Goal: Transaction & Acquisition: Obtain resource

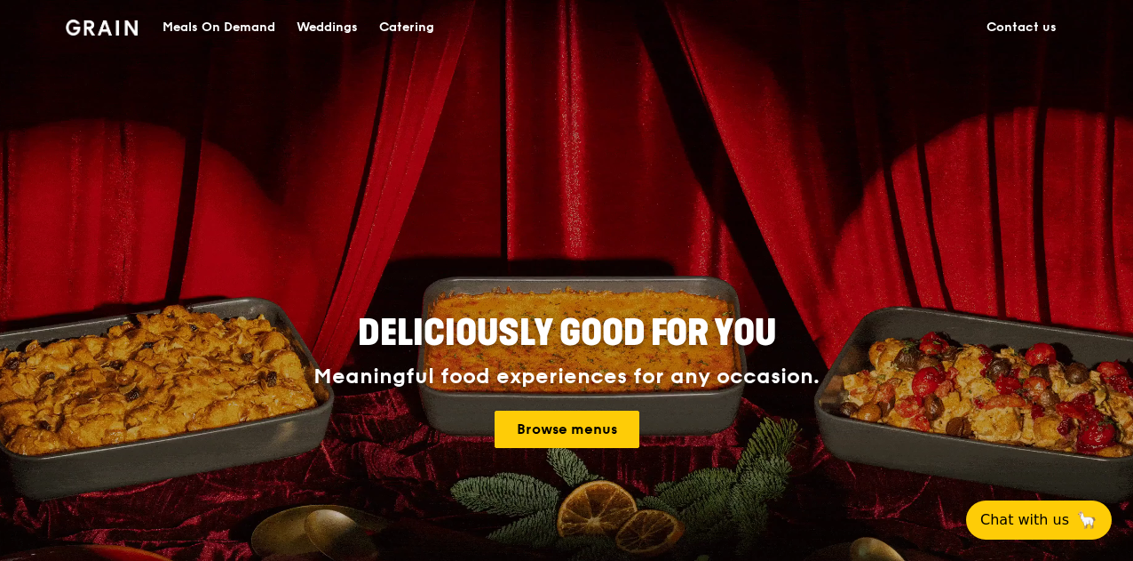
click at [1016, 19] on link "Contact us" at bounding box center [1021, 27] width 91 height 53
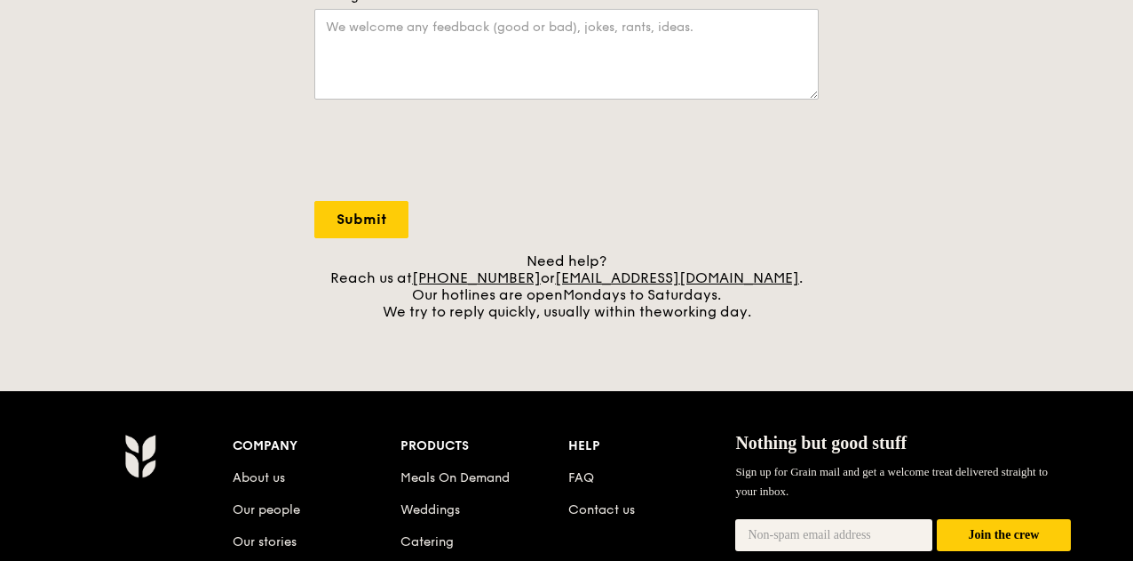
scroll to position [622, 0]
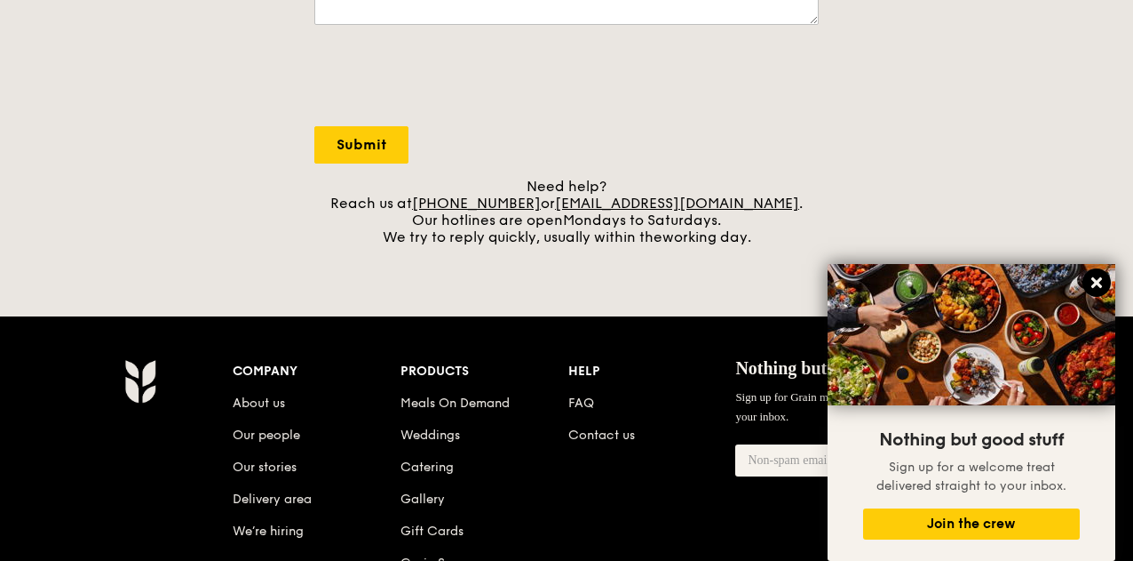
click at [1093, 282] on icon at bounding box center [1097, 282] width 16 height 16
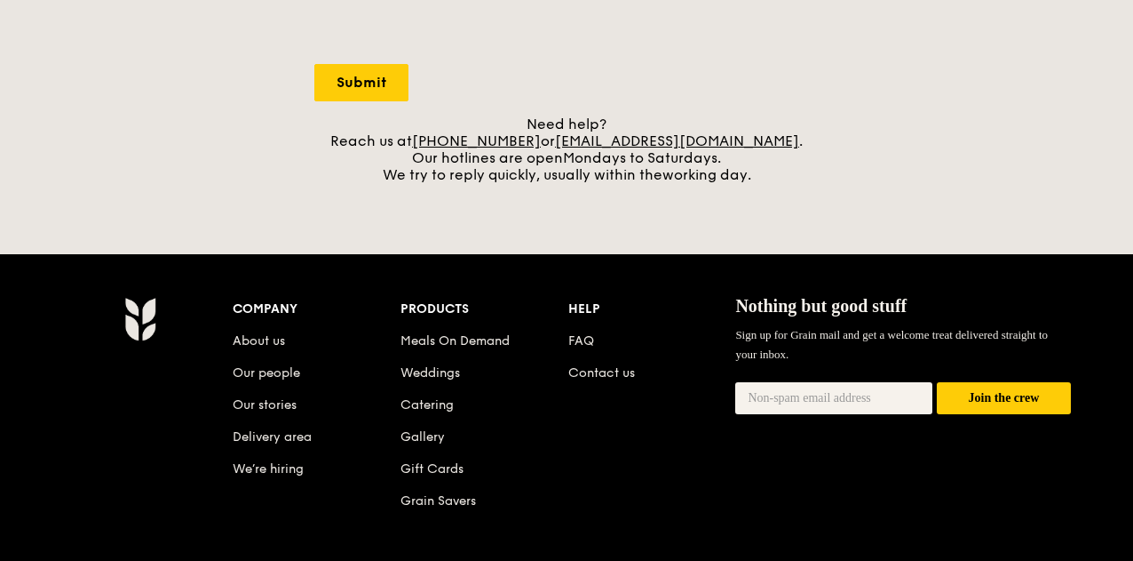
scroll to position [711, 0]
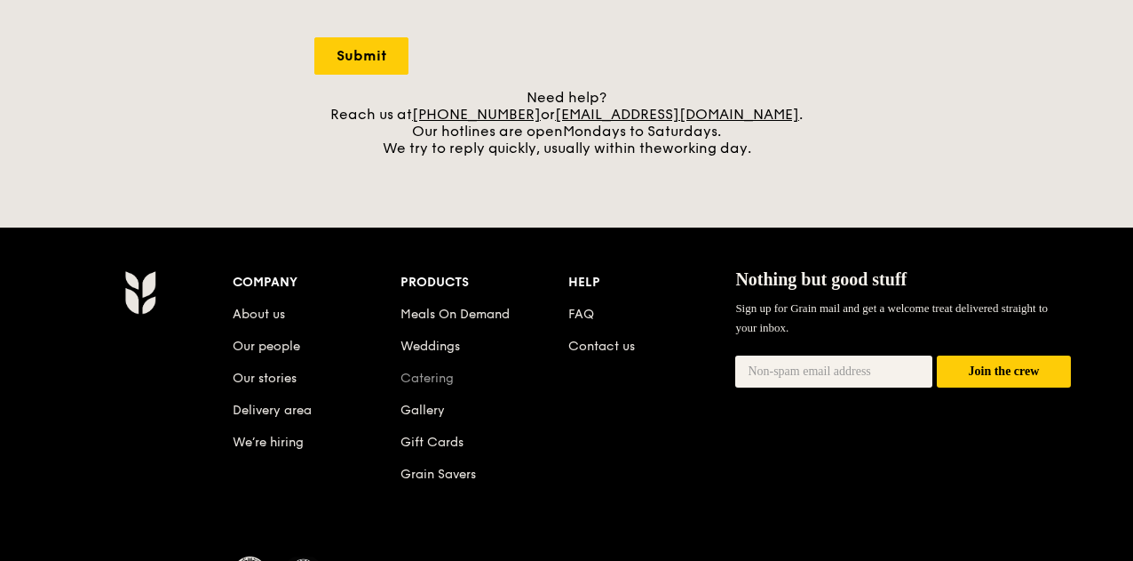
click at [445, 373] on link "Catering" at bounding box center [427, 377] width 53 height 15
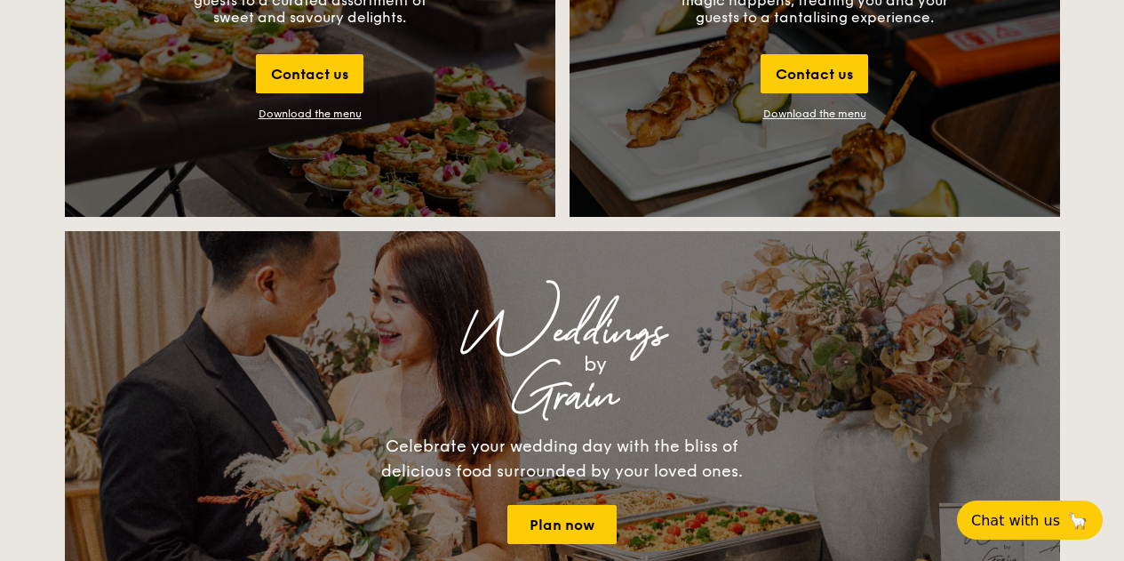
scroll to position [1954, 0]
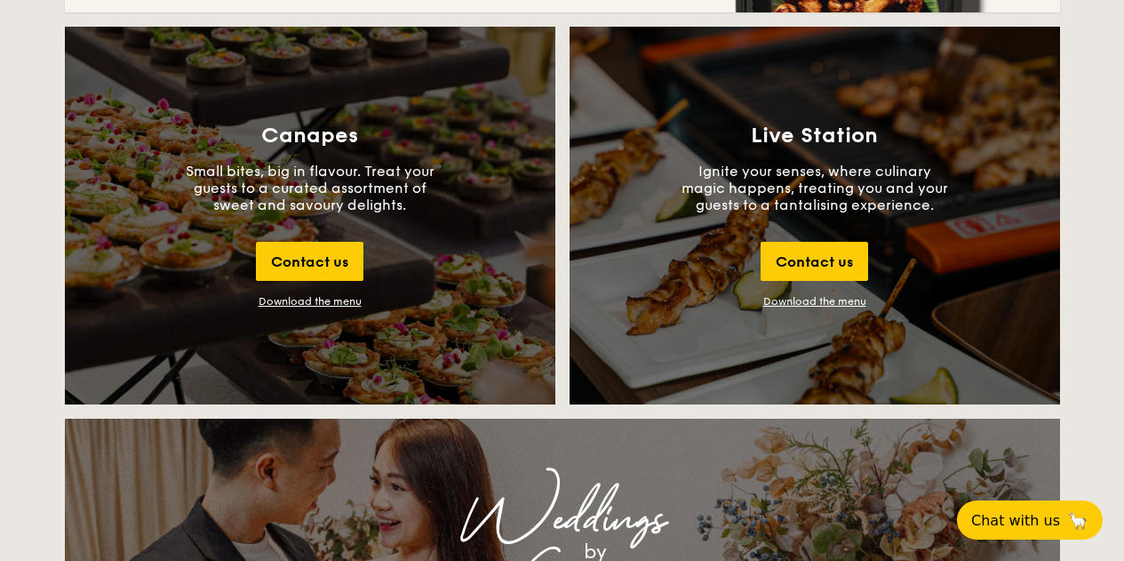
click at [337, 304] on div "Download the menu" at bounding box center [309, 301] width 103 height 12
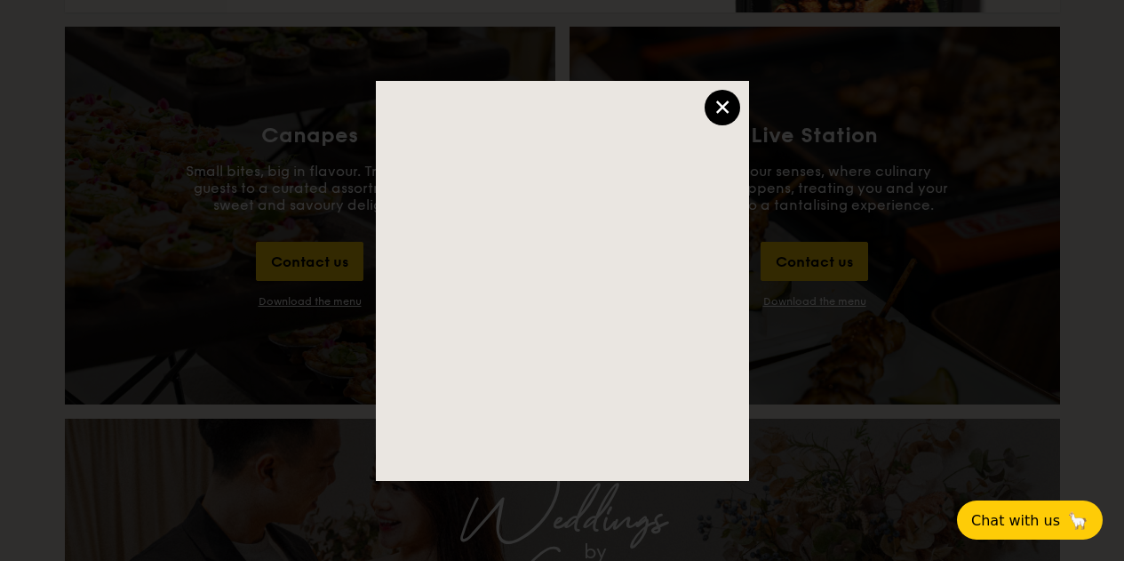
click at [712, 117] on div "×" at bounding box center [722, 108] width 36 height 36
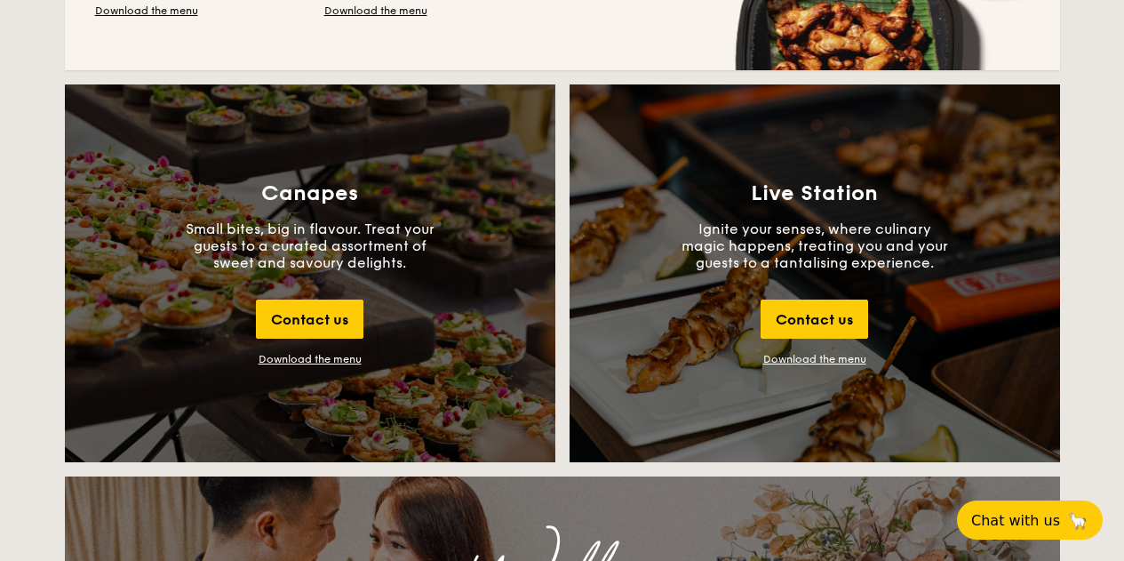
scroll to position [2043, 0]
